Goal: Task Accomplishment & Management: Complete application form

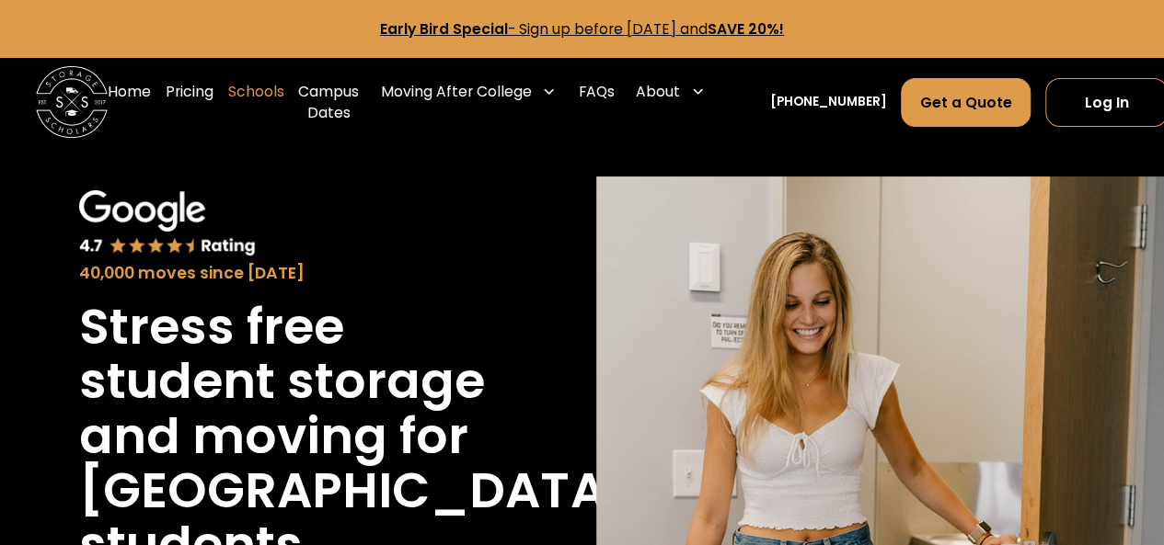
click at [255, 91] on link "Schools" at bounding box center [256, 102] width 56 height 72
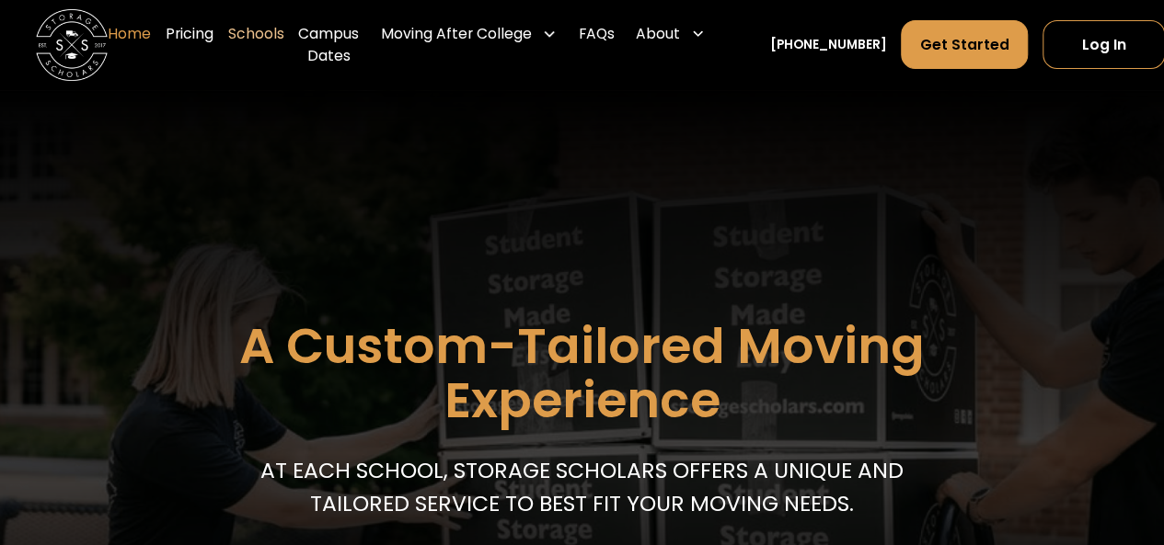
click at [136, 29] on link "Home" at bounding box center [129, 45] width 43 height 72
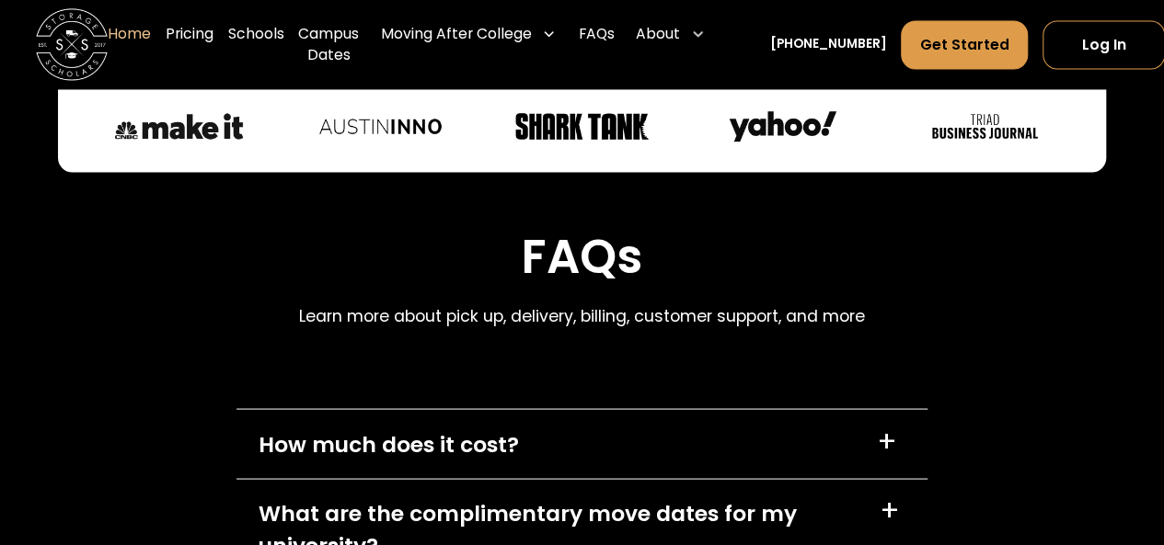
scroll to position [5059, 0]
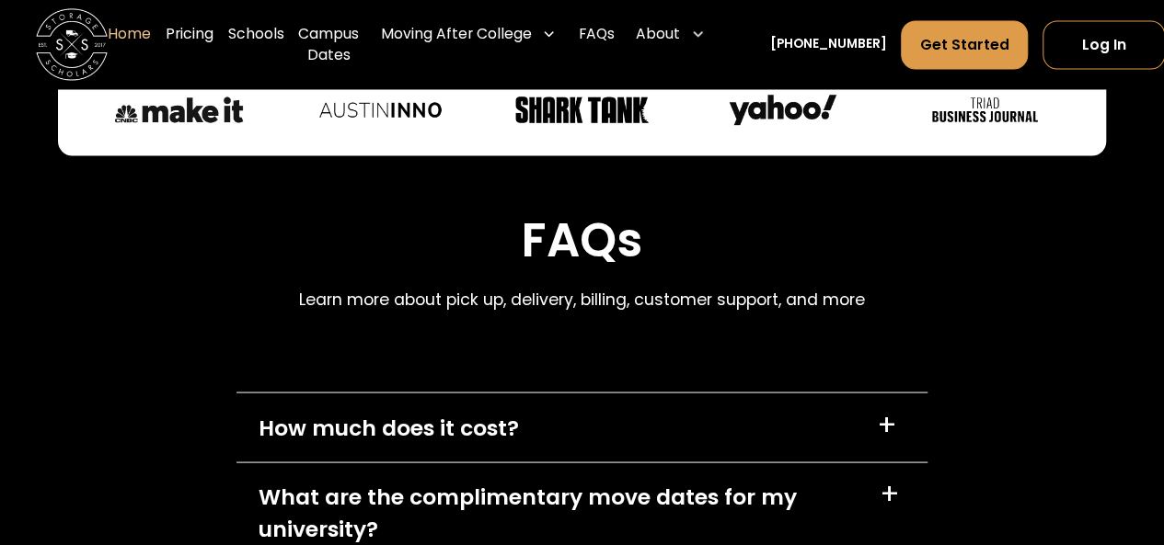
click at [889, 480] on div "+" at bounding box center [889, 494] width 20 height 29
click at [889, 476] on div "+" at bounding box center [890, 493] width 35 height 35
click at [887, 411] on div "+" at bounding box center [887, 425] width 20 height 29
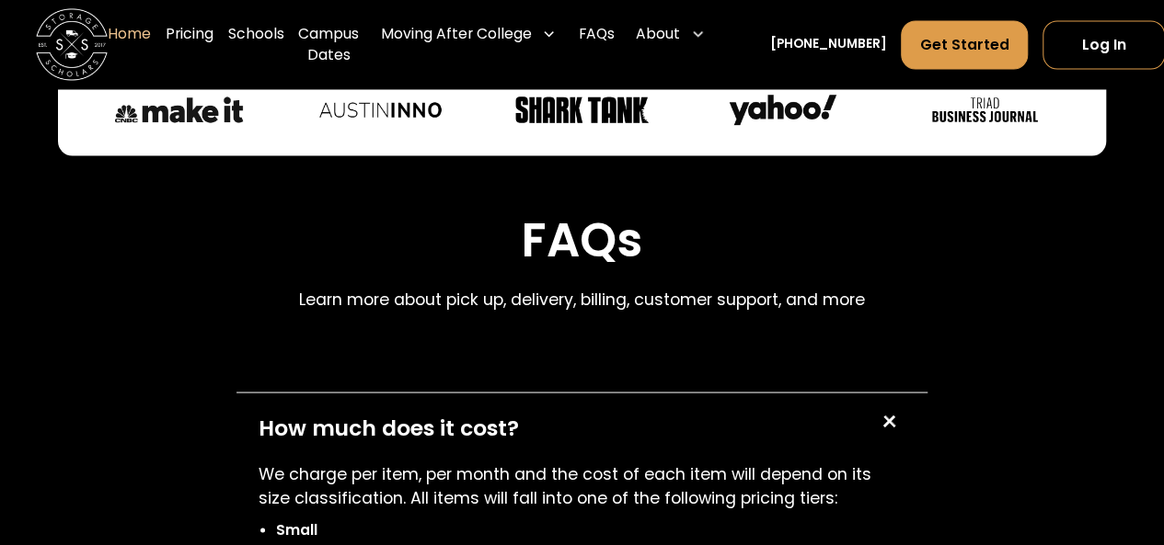
click at [887, 405] on div "+" at bounding box center [888, 422] width 35 height 35
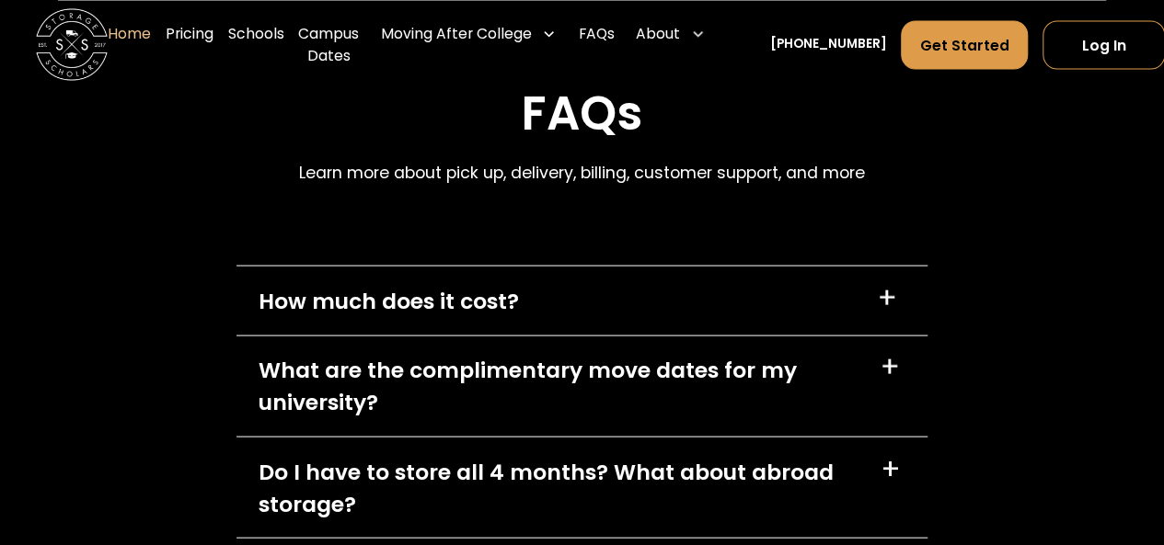
scroll to position [5235, 0]
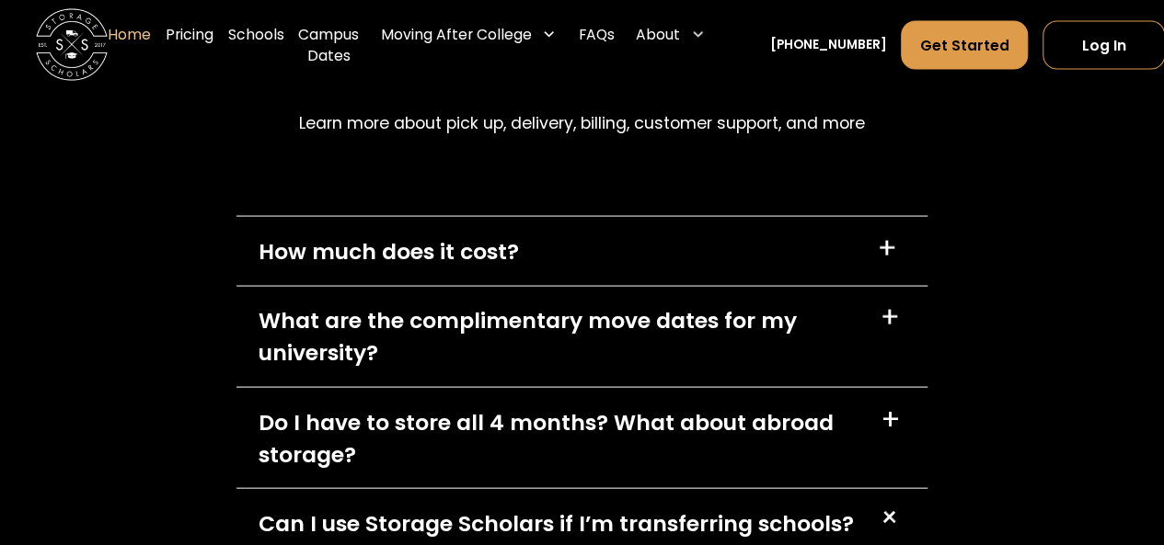
click at [889, 501] on div "+" at bounding box center [888, 518] width 35 height 35
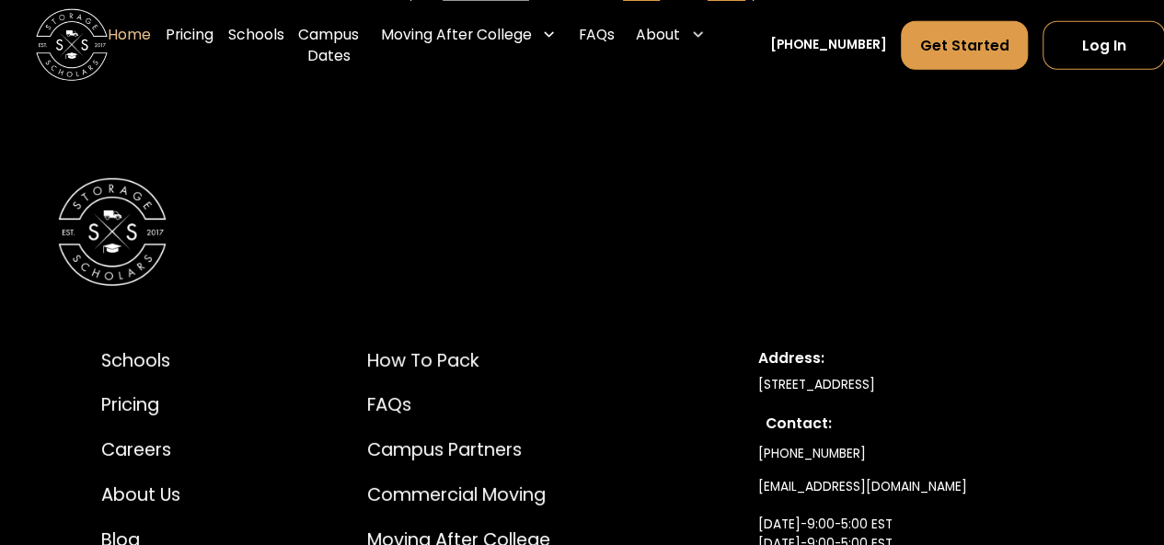
scroll to position [6031, 0]
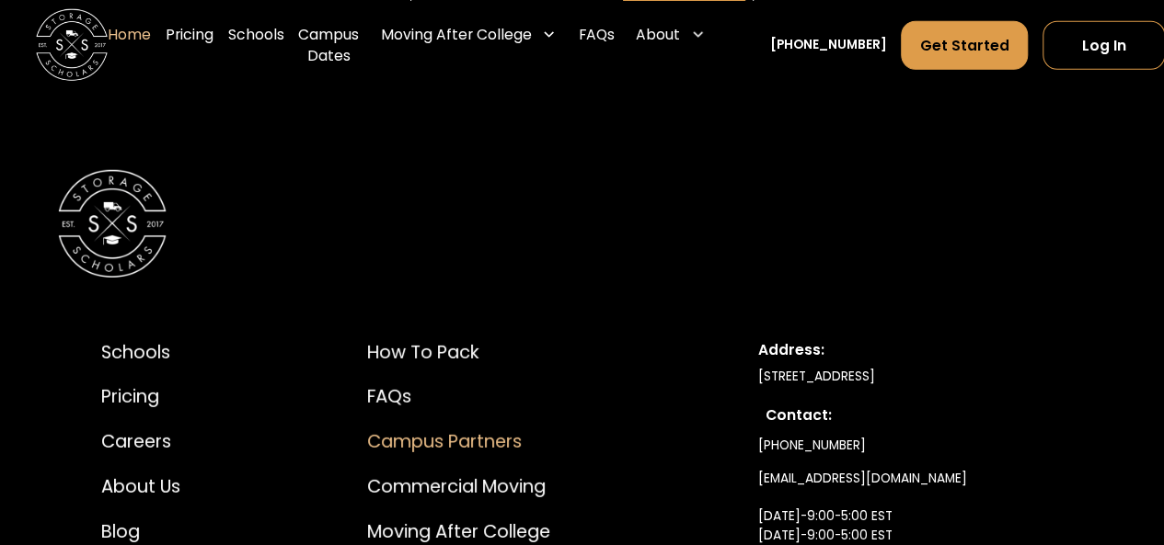
click at [482, 429] on div "Campus Partners" at bounding box center [458, 442] width 183 height 27
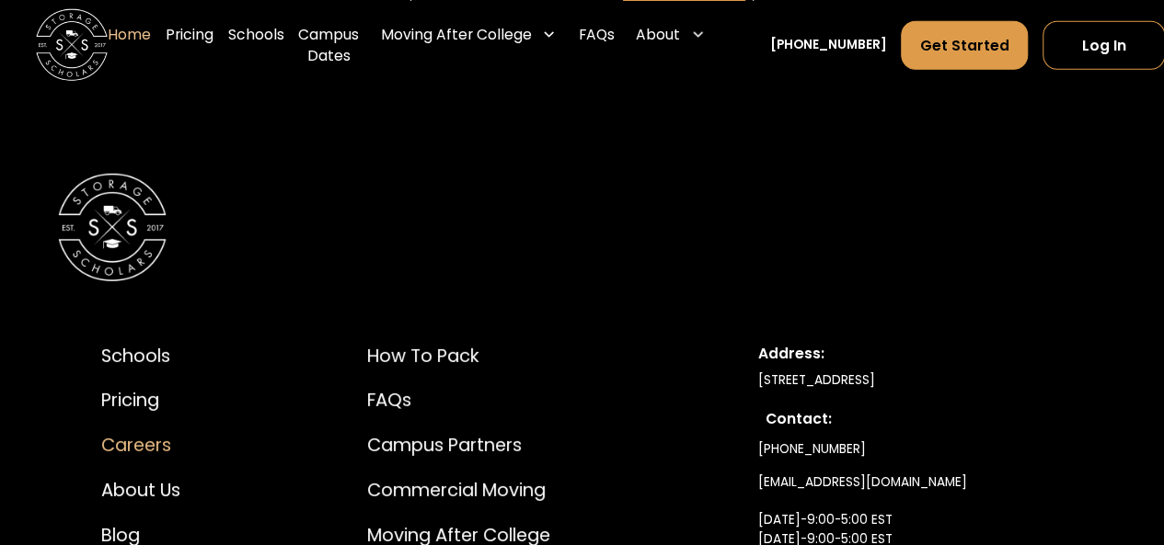
click at [134, 432] on div "Careers" at bounding box center [156, 445] width 111 height 27
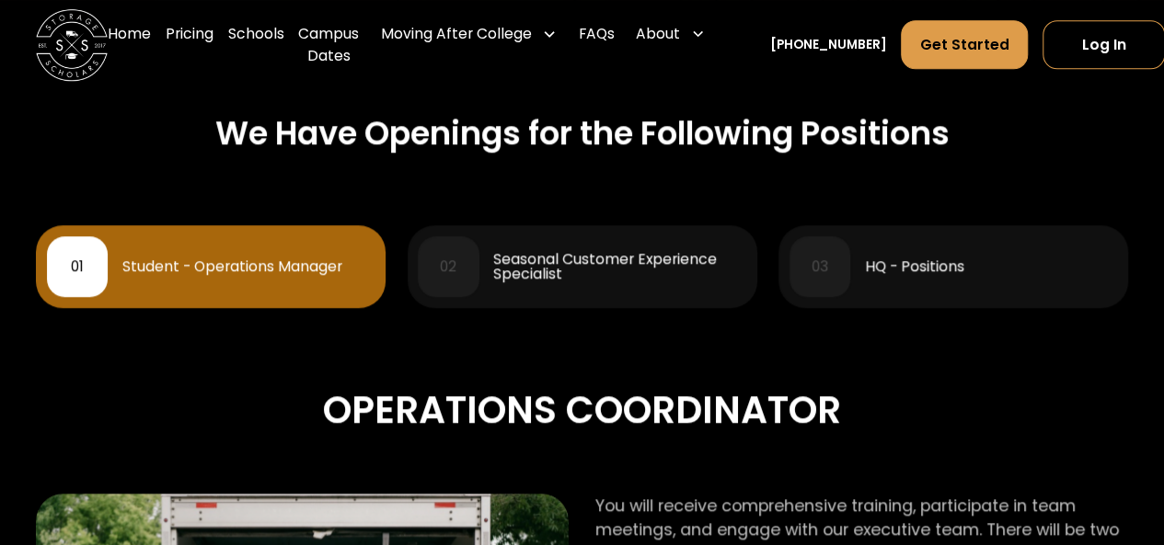
scroll to position [814, 0]
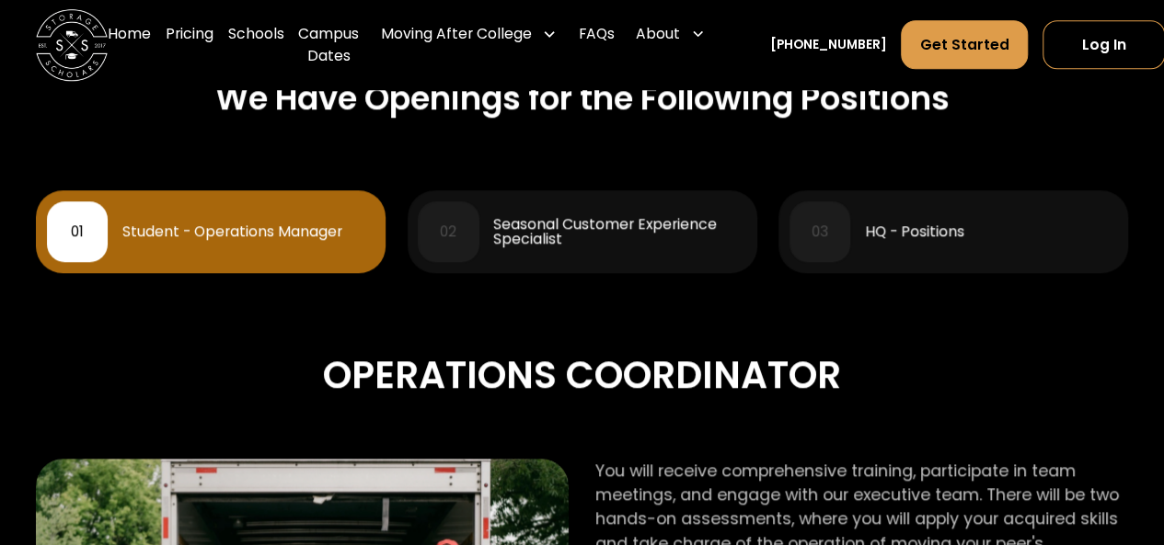
click at [602, 231] on div "Seasonal Customer Experience Specialist" at bounding box center [619, 231] width 252 height 29
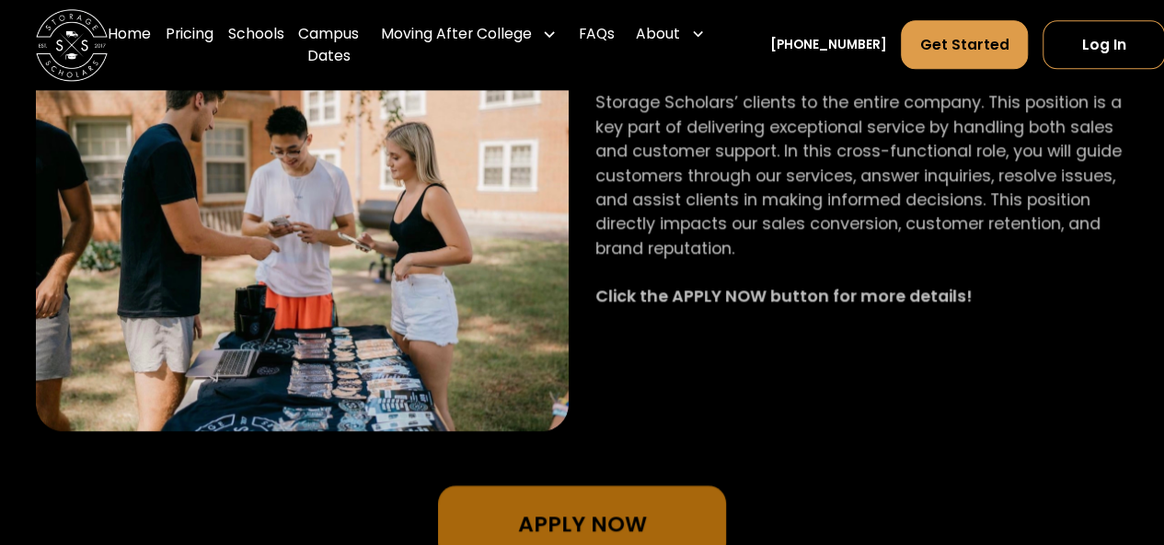
scroll to position [1198, 0]
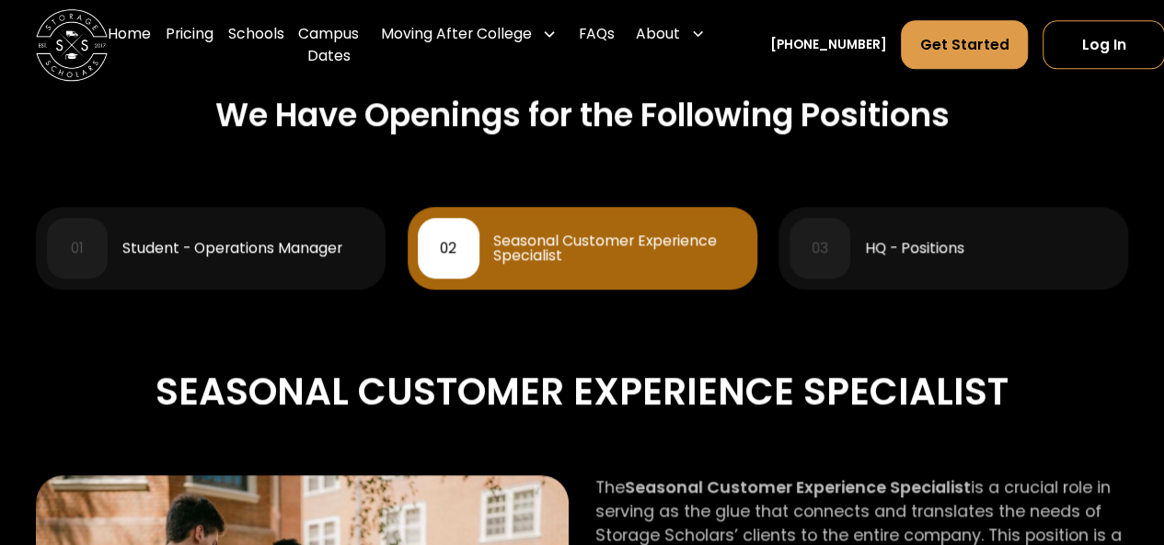
scroll to position [803, 0]
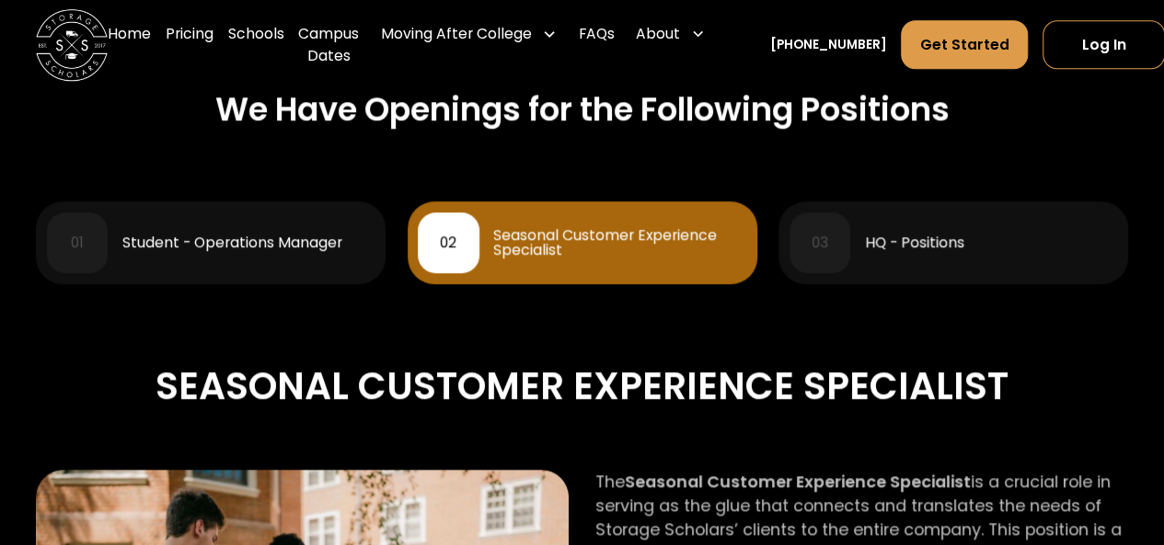
click at [280, 239] on div "Student - Operations Manager" at bounding box center [232, 242] width 220 height 15
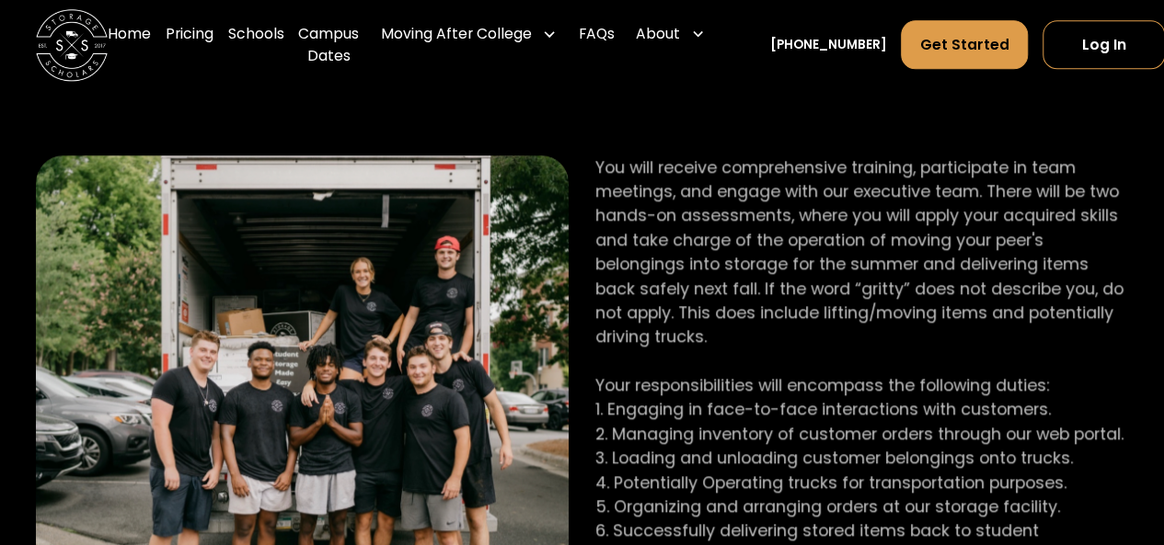
scroll to position [1123, 0]
